Goal: Task Accomplishment & Management: Complete application form

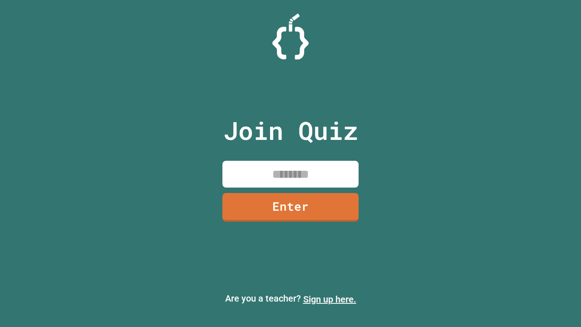
click at [330, 299] on link "Sign up here." at bounding box center [329, 299] width 53 height 11
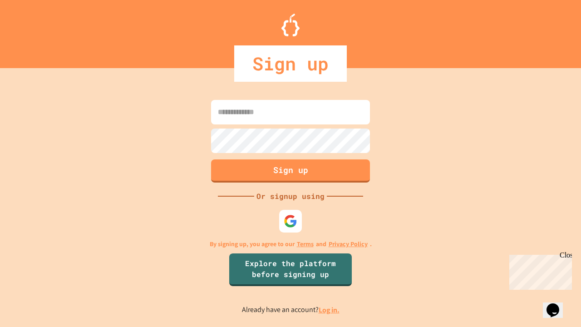
click at [330, 310] on link "Log in." at bounding box center [329, 310] width 21 height 10
